Goal: Information Seeking & Learning: Learn about a topic

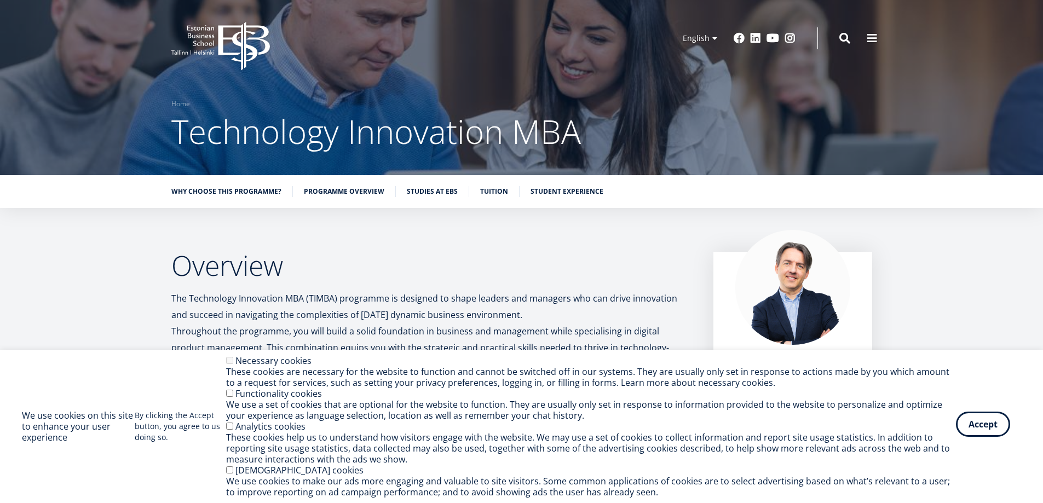
click at [970, 418] on button "Accept" at bounding box center [983, 424] width 54 height 25
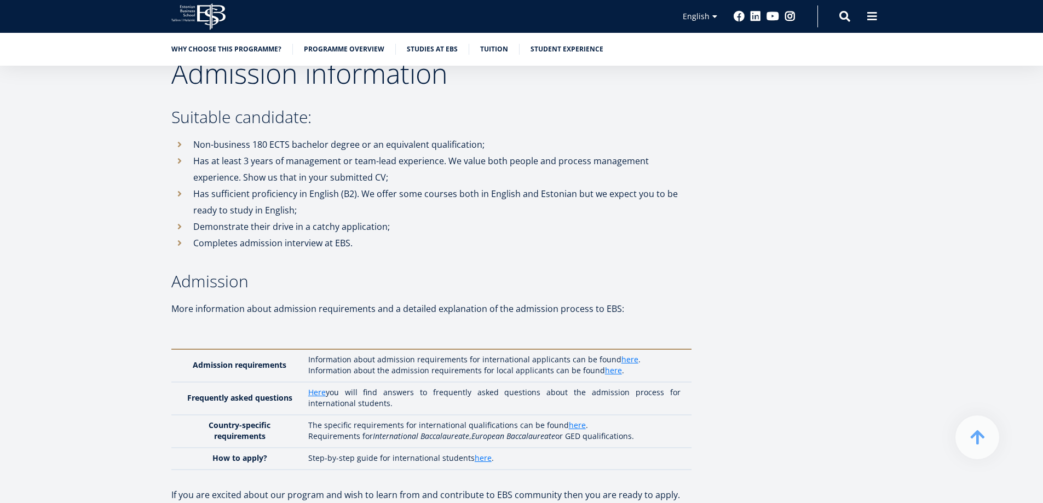
scroll to position [2464, 0]
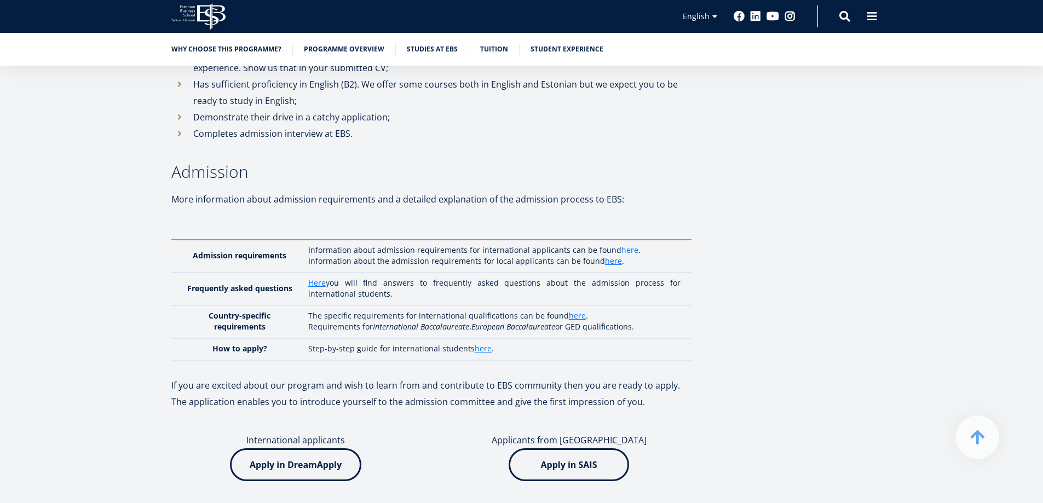
click at [621, 245] on link "here" at bounding box center [629, 250] width 17 height 11
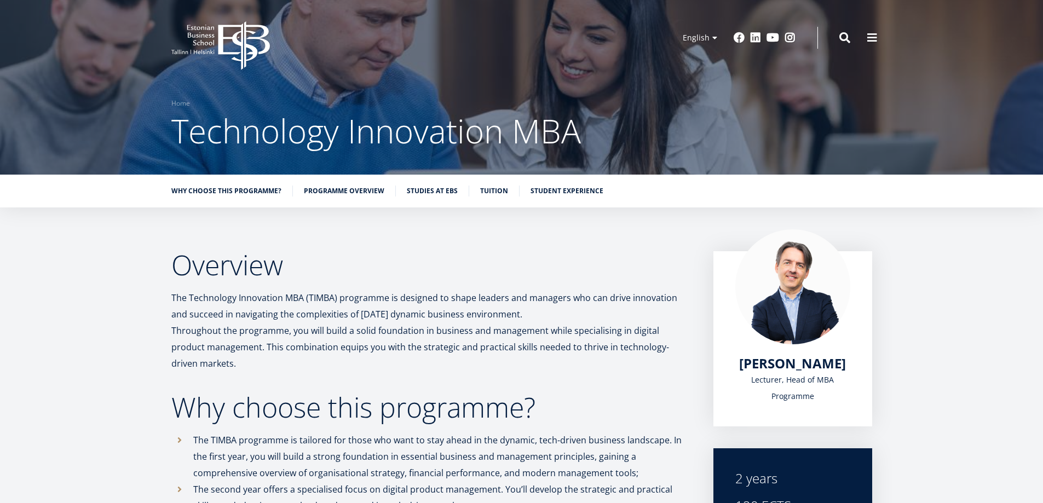
scroll to position [0, 0]
click at [202, 44] on icon "EBS Logo Created with Sketch." at bounding box center [220, 46] width 99 height 49
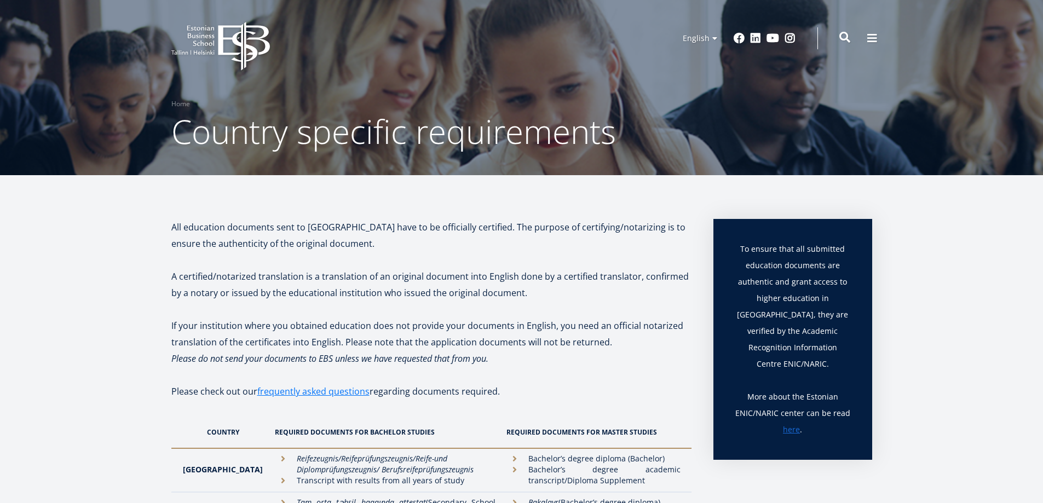
click at [846, 41] on span at bounding box center [844, 37] width 11 height 11
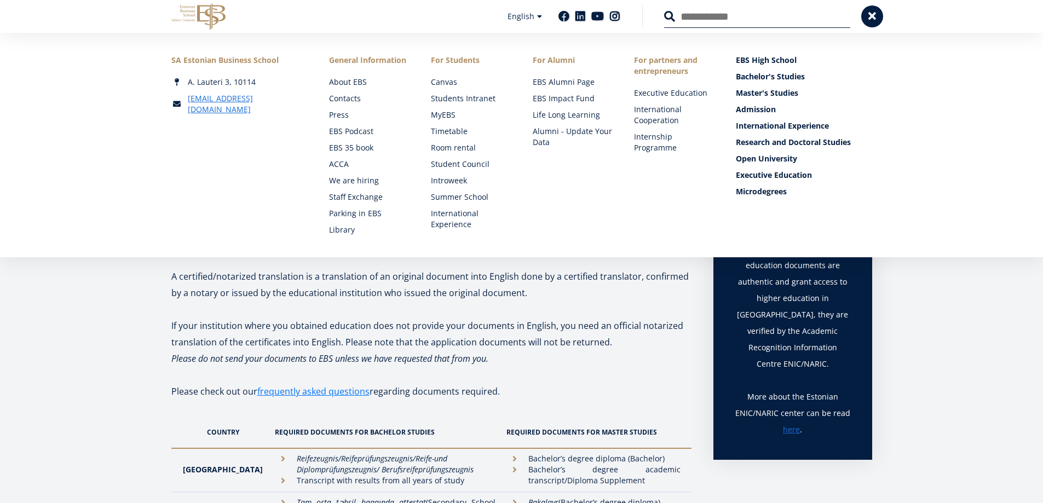
click at [707, 24] on input "Search" at bounding box center [757, 16] width 186 height 23
type input "****"
